Goal: Information Seeking & Learning: Find specific page/section

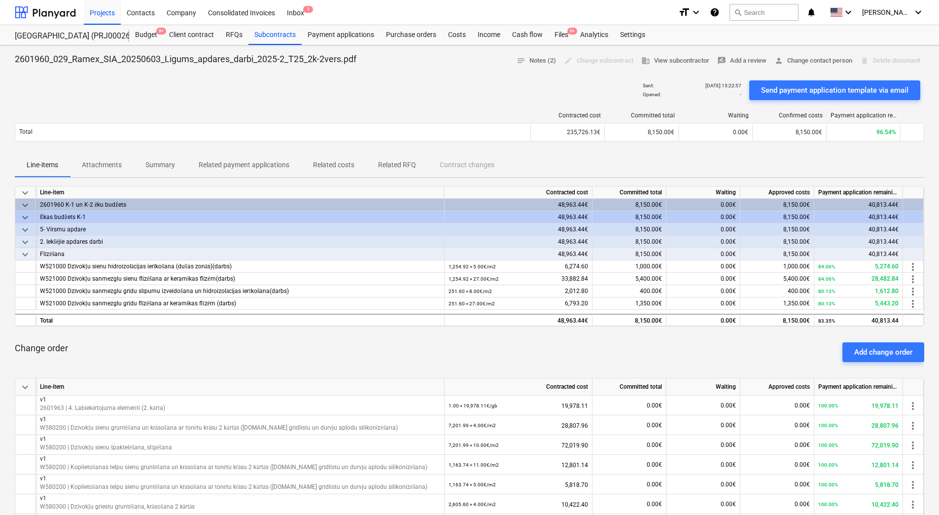
click at [403, 99] on div "Sent : [DATE] 15:22:57 Opened : - Send payment application template via email" at bounding box center [469, 90] width 909 height 28
click at [108, 11] on div "Projects" at bounding box center [102, 12] width 37 height 25
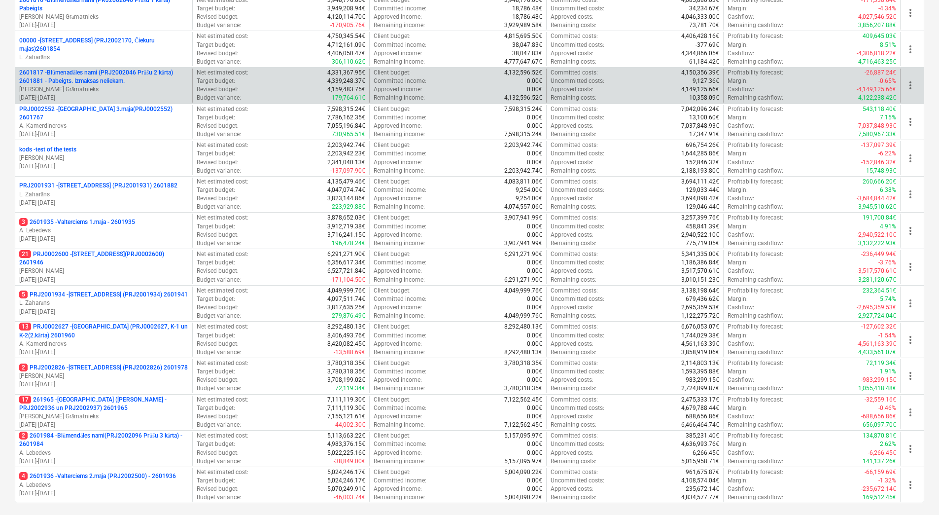
scroll to position [269, 0]
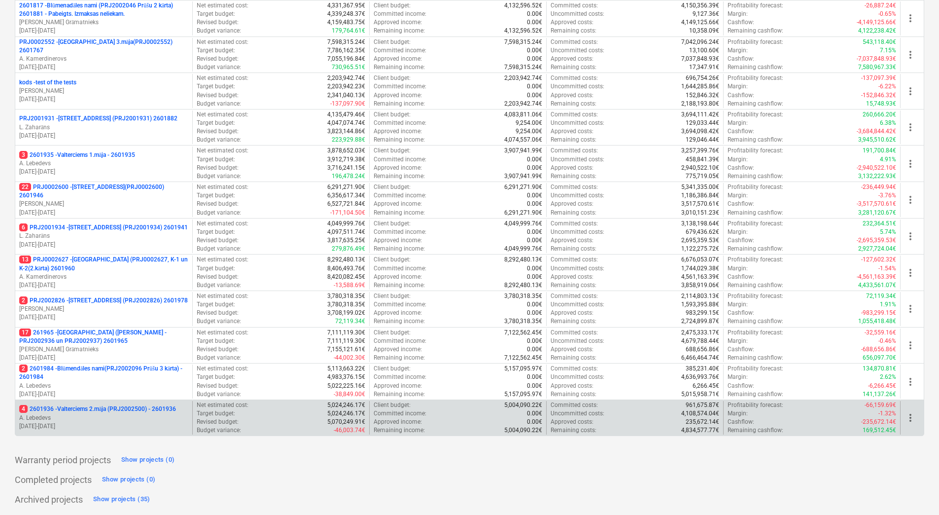
click at [121, 408] on p "4 2601936 - Valterciems 2.māja (PRJ2002500) - 2601936" at bounding box center [97, 409] width 157 height 8
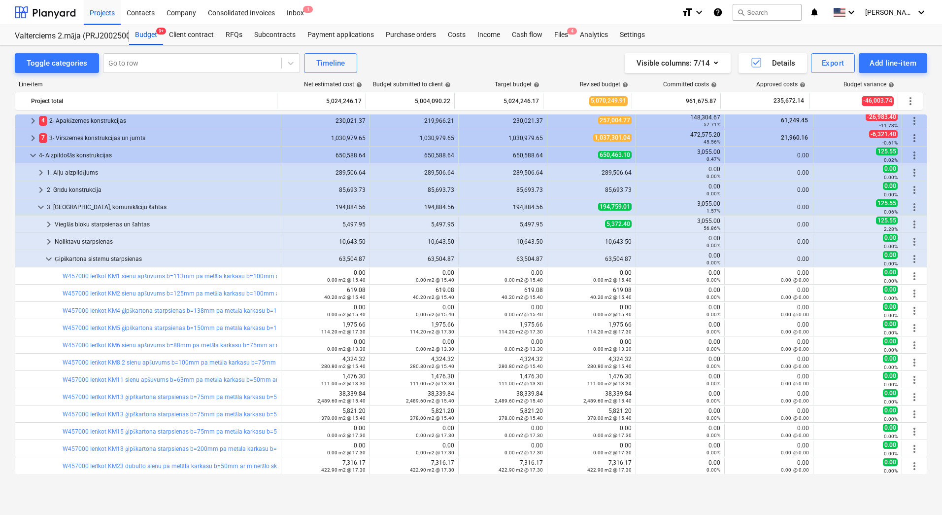
scroll to position [244, 0]
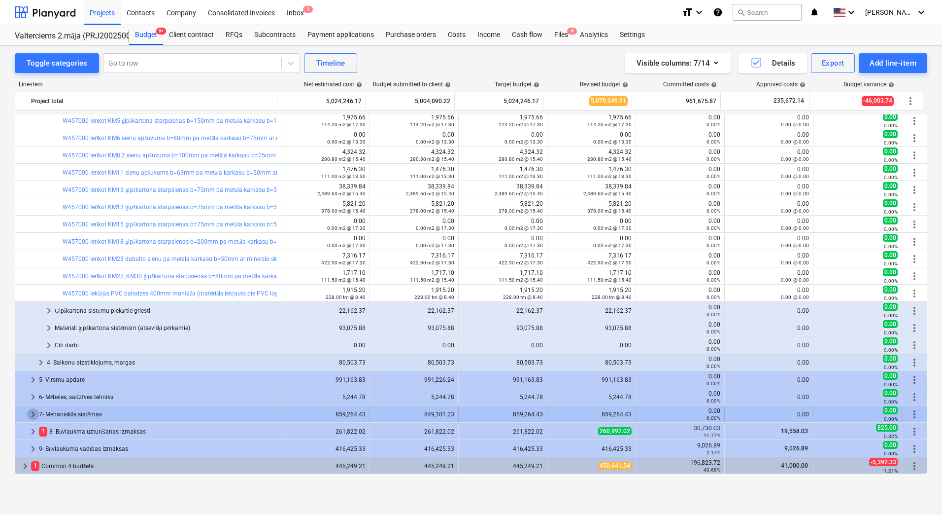
click at [33, 414] on span "keyboard_arrow_right" at bounding box center [33, 414] width 12 height 12
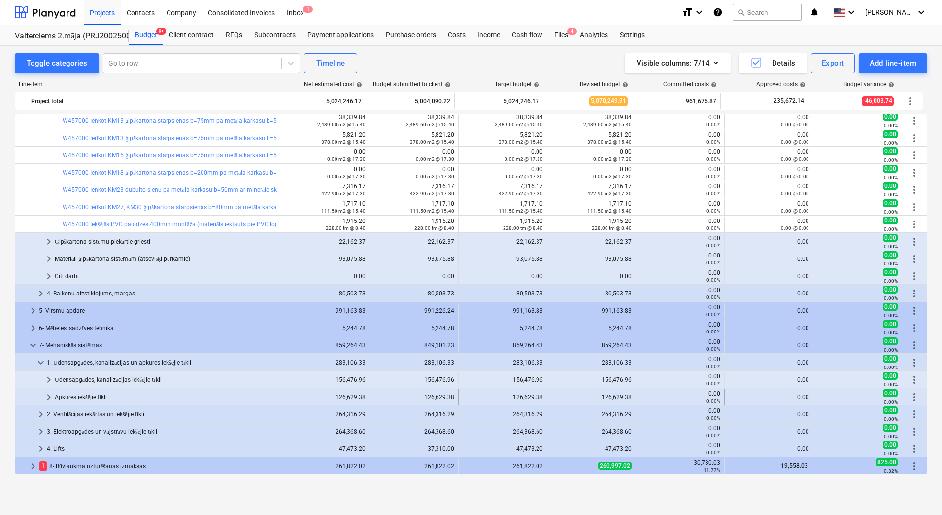
scroll to position [348, 0]
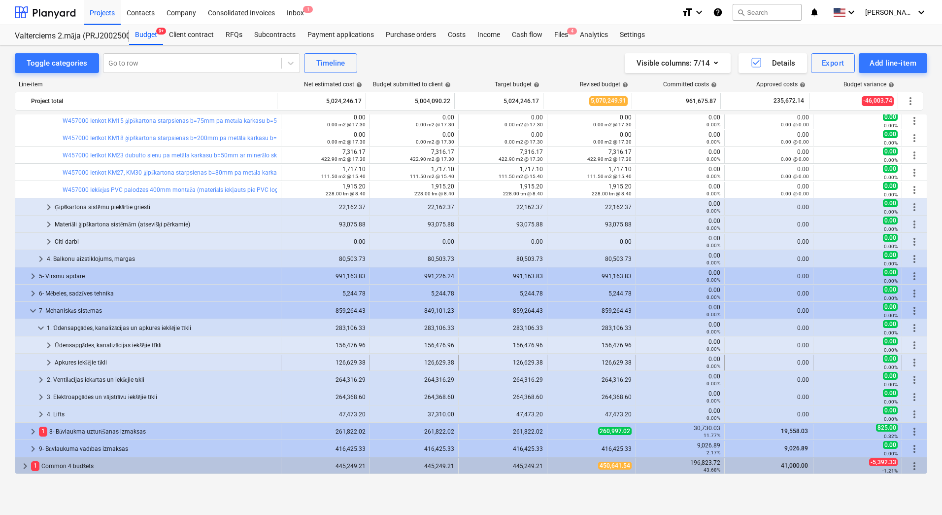
click at [46, 363] on span "keyboard_arrow_right" at bounding box center [49, 362] width 12 height 12
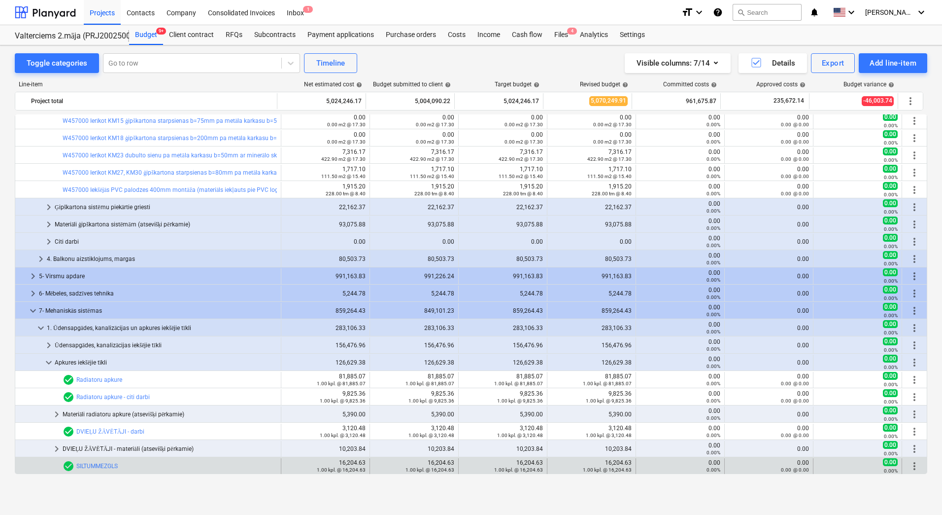
scroll to position [451, 0]
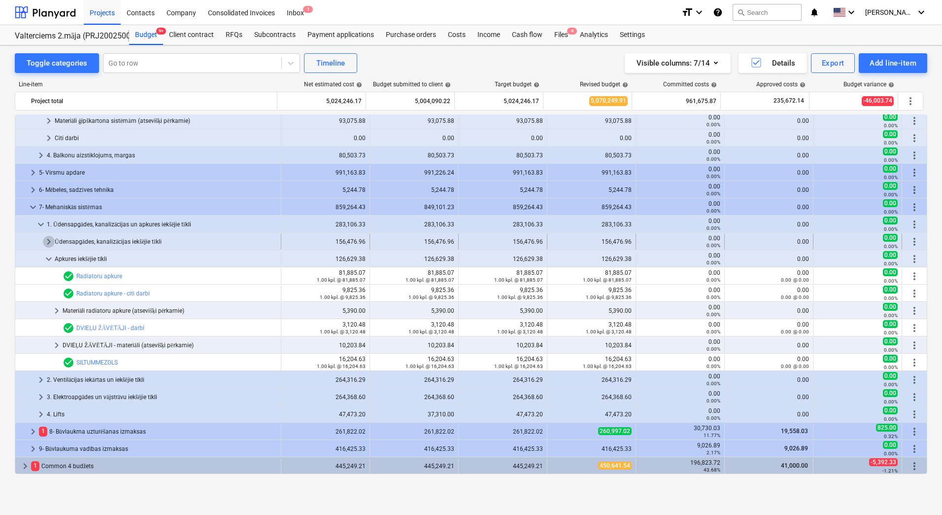
click at [50, 241] on span "keyboard_arrow_right" at bounding box center [49, 242] width 12 height 12
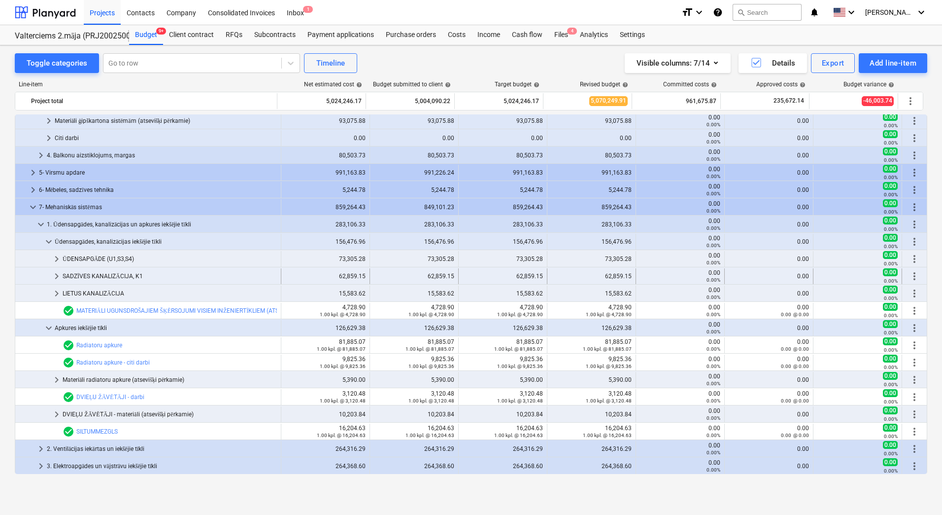
click at [55, 279] on span "keyboard_arrow_right" at bounding box center [57, 276] width 12 height 12
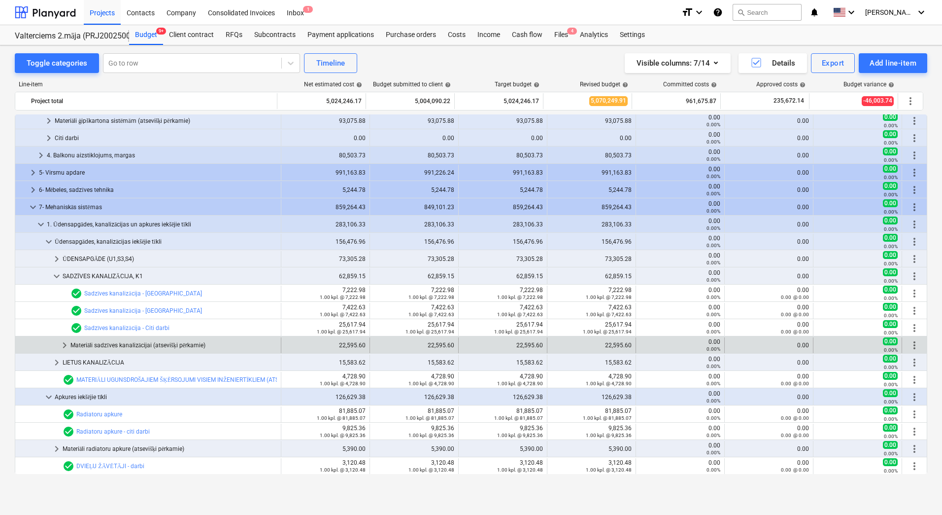
click at [66, 344] on span "keyboard_arrow_right" at bounding box center [65, 345] width 12 height 12
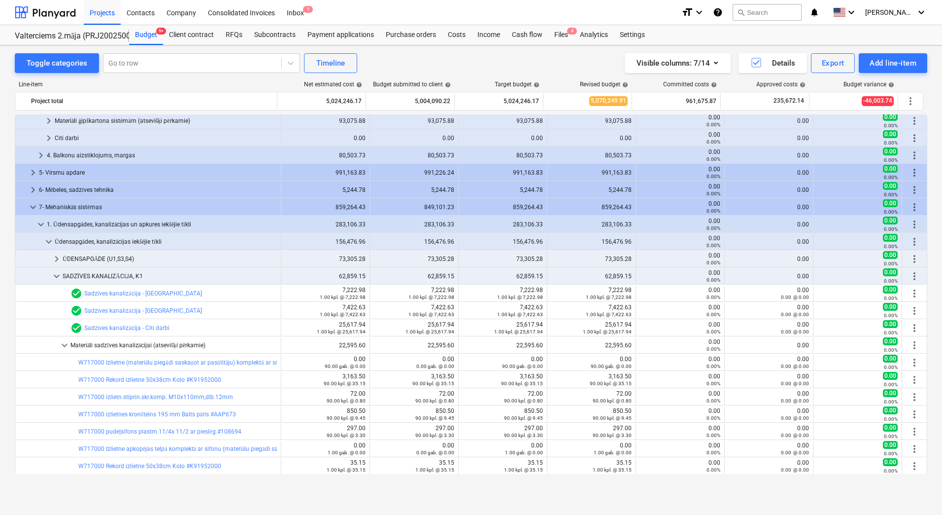
scroll to position [747, 0]
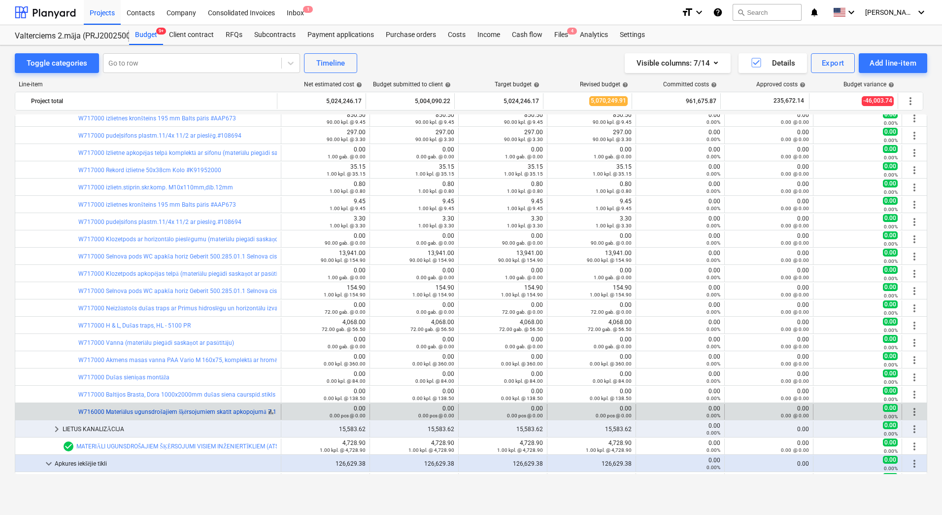
click at [202, 412] on link "W716000 Materiālus ugunsdrošajiem šķērsojumiem skatīt apkopojumā 7.1. sadaļā" at bounding box center [187, 411] width 218 height 7
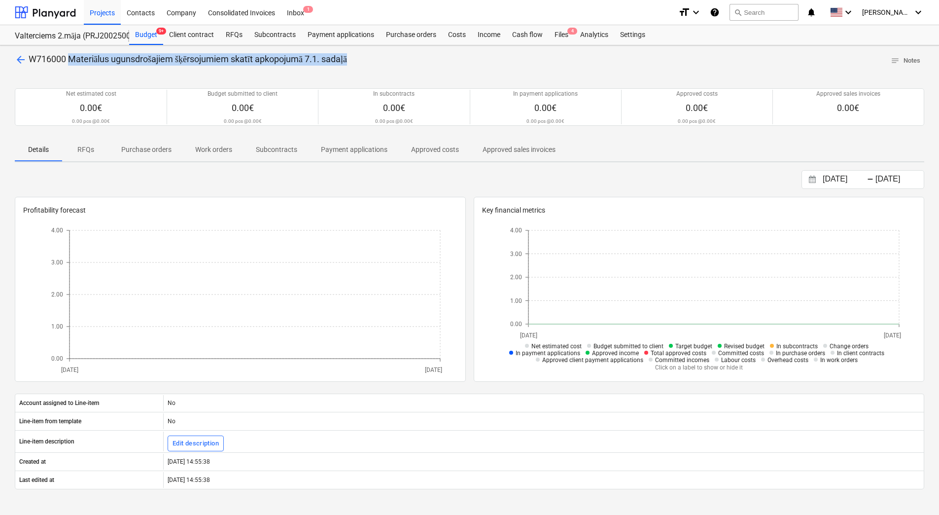
drag, startPoint x: 72, startPoint y: 58, endPoint x: 364, endPoint y: 62, distance: 291.3
click at [364, 62] on div "arrow_back W716000 Materiālus ugunsdrošajiem šķērsojumiem skatīt apkopojumā 7.1…" at bounding box center [469, 60] width 909 height 15
copy span "Materiālus ugunsdrošajiem šķērsojumiem skatīt apkopojumā 7.1. sadaļā"
click at [383, 61] on div "arrow_back W716000 Materiālus ugunsdrošajiem šķērsojumiem skatīt apkopojumā 7.1…" at bounding box center [469, 60] width 909 height 15
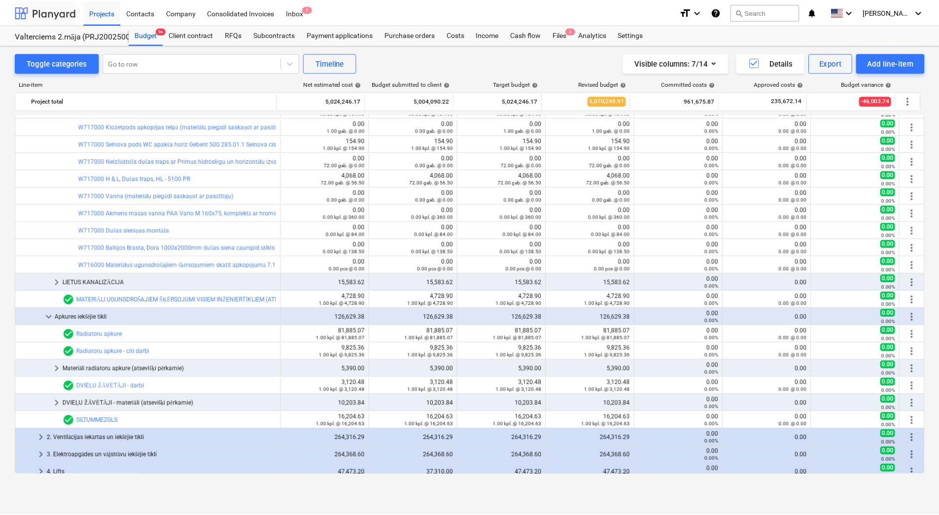
scroll to position [944, 0]
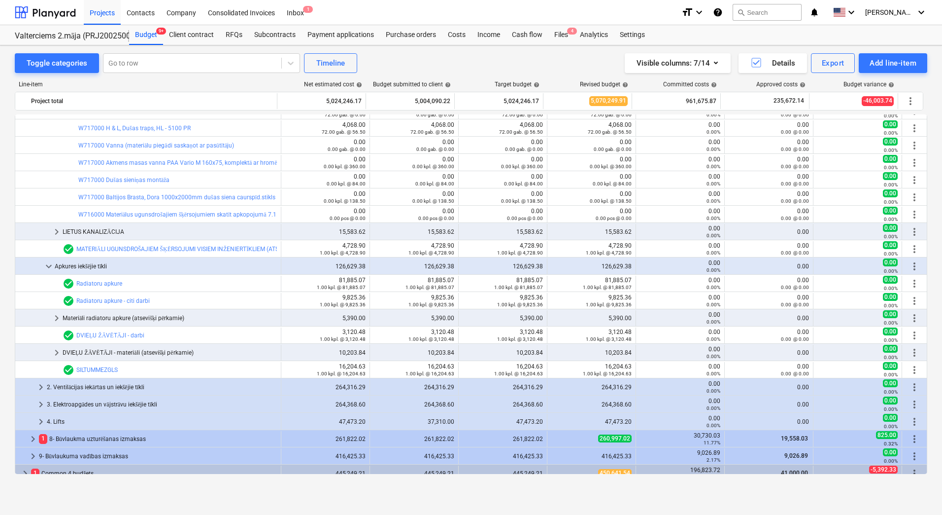
click at [400, 56] on div "Toggle categories Go to row Timeline Visible columns : 7/14 Details Export Add …" at bounding box center [471, 63] width 913 height 20
click at [10, 137] on div "Toggle categories Go to row Timeline Visible columns : 7/14 Details Export Add …" at bounding box center [471, 269] width 942 height 448
click at [9, 257] on div "Toggle categories Go to row Timeline Visible columns : 7/14 Details Export Add …" at bounding box center [471, 269] width 942 height 448
drag, startPoint x: 6, startPoint y: 142, endPoint x: 1, endPoint y: 145, distance: 5.7
click at [6, 143] on div "Toggle categories Go to row Timeline Visible columns : 7/14 Details Export Add …" at bounding box center [471, 269] width 942 height 448
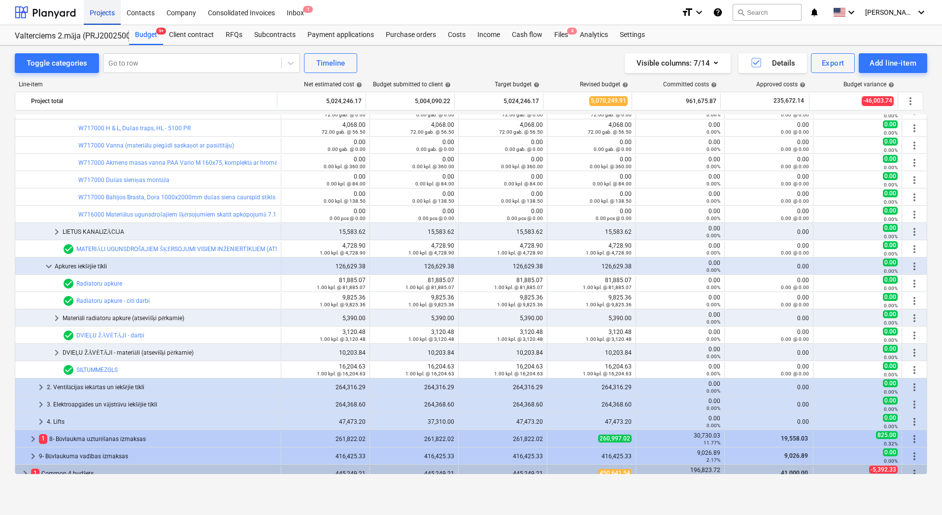
drag, startPoint x: 101, startPoint y: 13, endPoint x: 176, endPoint y: 325, distance: 320.5
click at [101, 13] on div "Projects" at bounding box center [102, 12] width 37 height 25
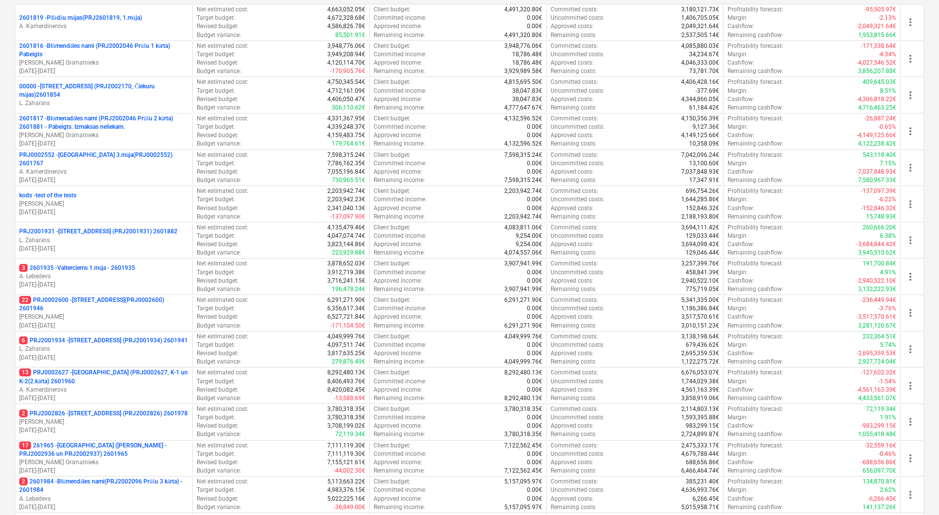
scroll to position [269, 0]
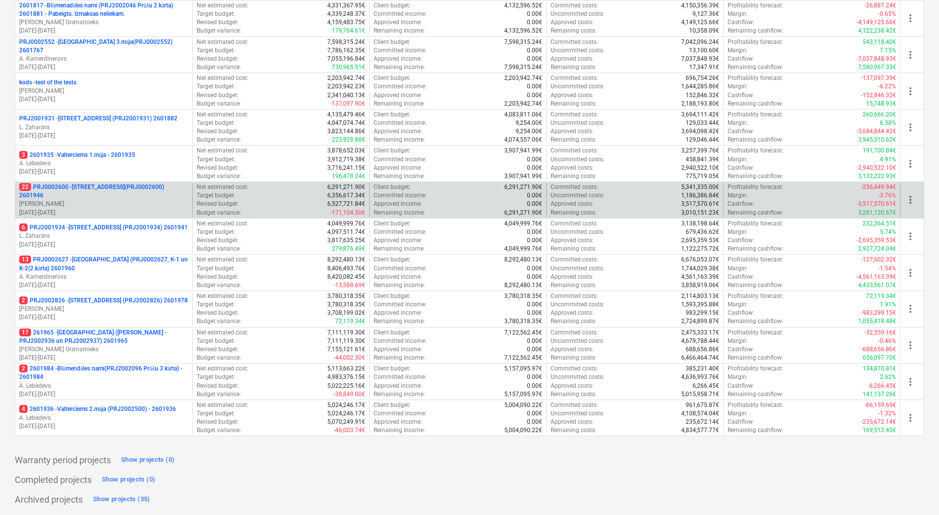
click at [94, 186] on p "22 PRJ0002600 - [STREET_ADDRESS](PRJ0002600) 2601946" at bounding box center [103, 191] width 169 height 17
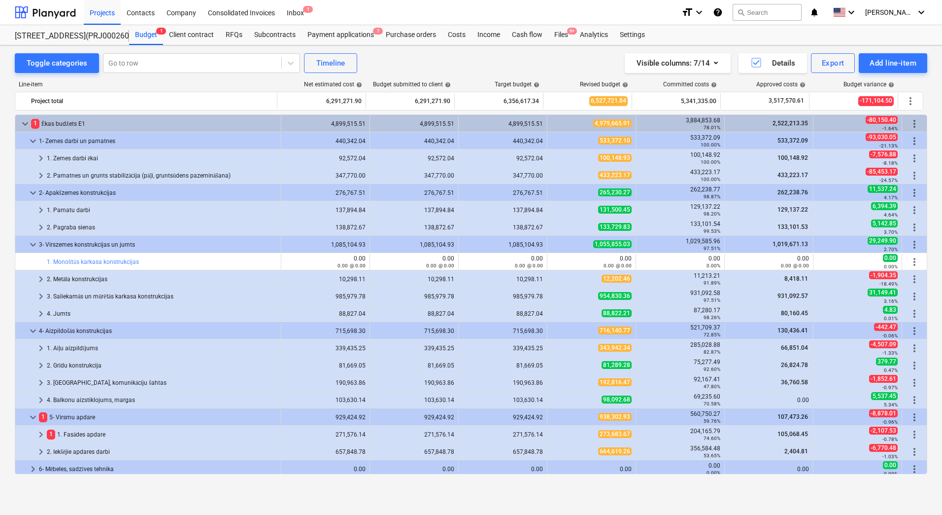
scroll to position [244, 0]
